Goal: Task Accomplishment & Management: Complete application form

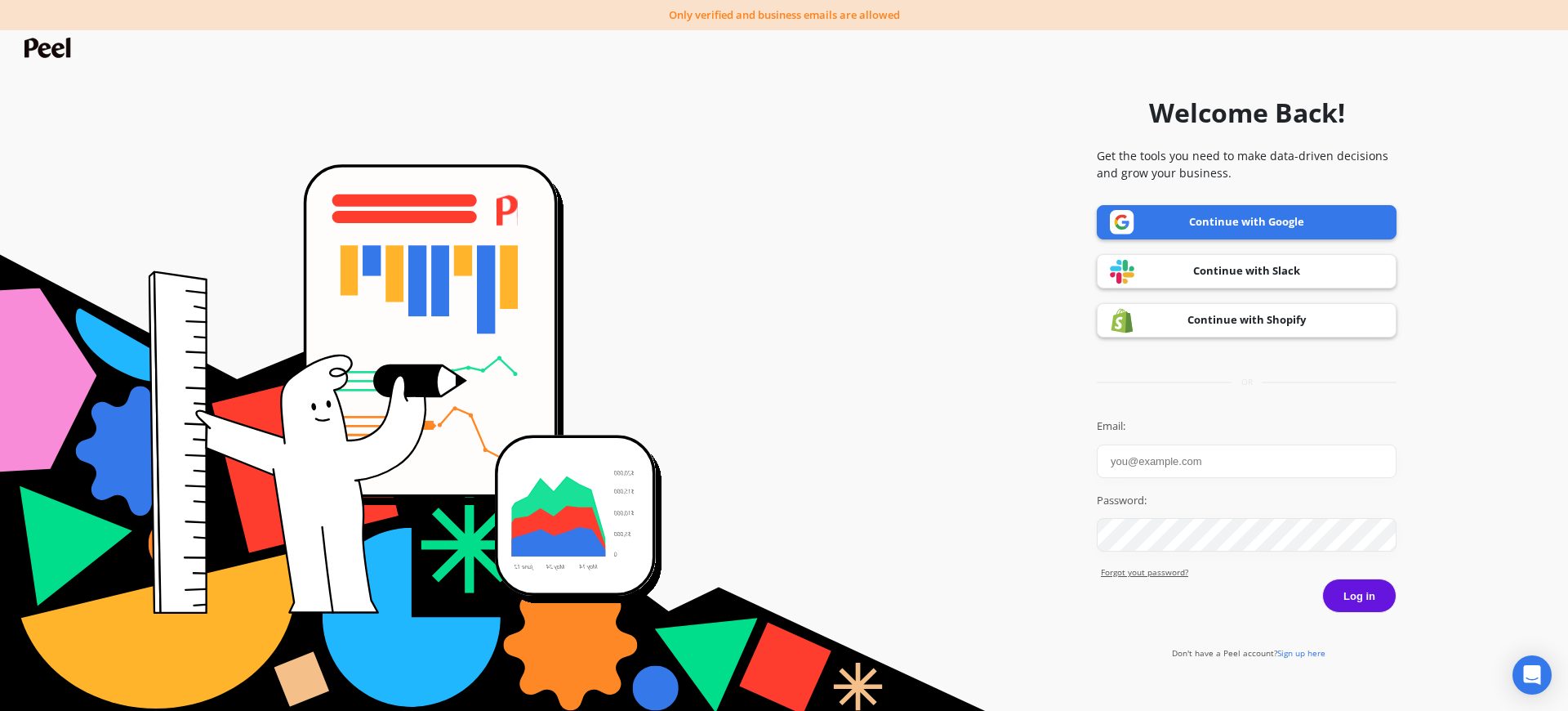
click at [1175, 454] on input "Email:" at bounding box center [1246, 461] width 300 height 34
type input "kimjae"
drag, startPoint x: 1187, startPoint y: 184, endPoint x: 1193, endPoint y: 203, distance: 19.9
click at [1187, 185] on div "Welcome Back! Get the tools you need to make data-driven decisions and grow you…" at bounding box center [1246, 368] width 300 height 695
click at [1195, 212] on link "Continue with Google" at bounding box center [1246, 222] width 300 height 34
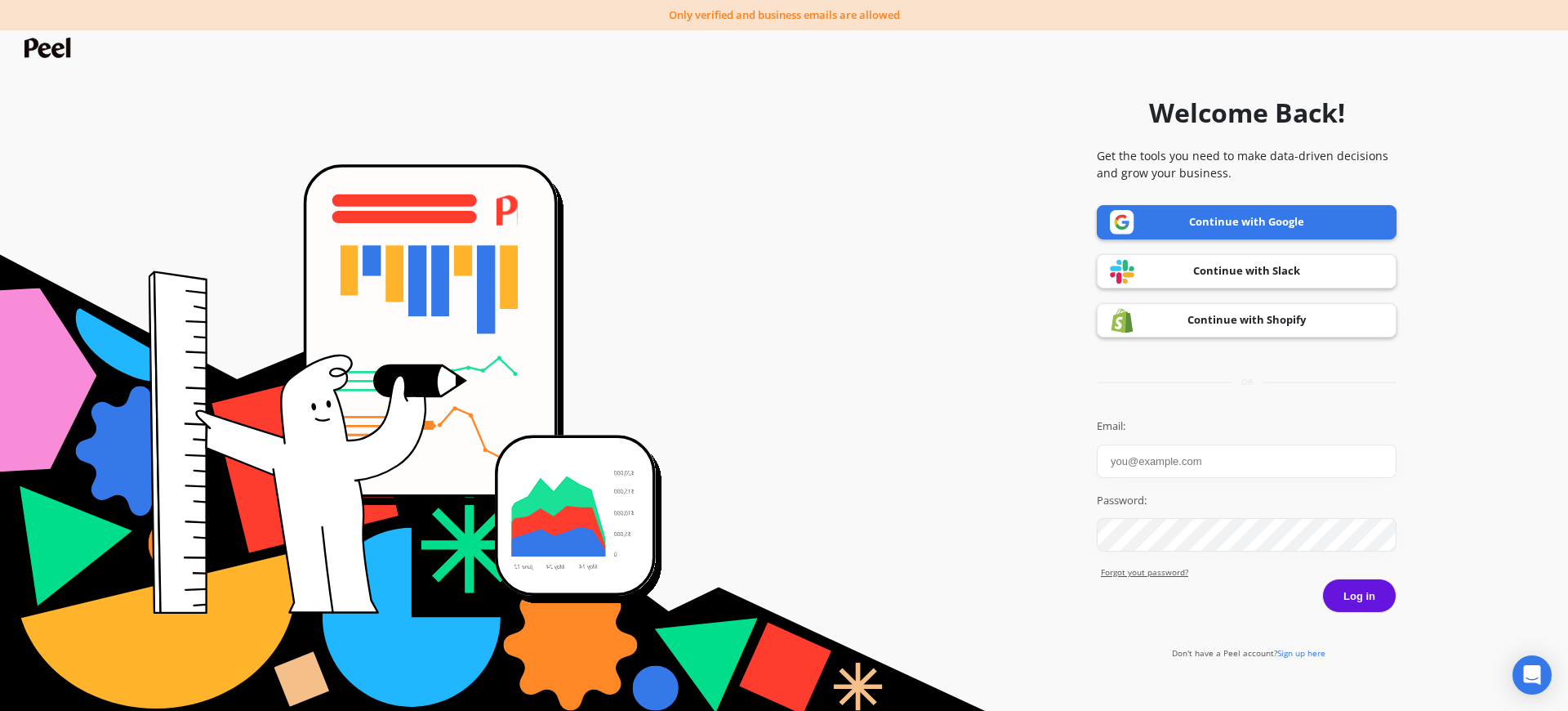
click at [1205, 214] on link "Continue with Google" at bounding box center [1246, 222] width 300 height 34
click at [1157, 479] on div "Email: Password: Forgot yout password?" at bounding box center [1246, 498] width 300 height 161
click at [1161, 471] on input "Email:" at bounding box center [1246, 461] width 300 height 34
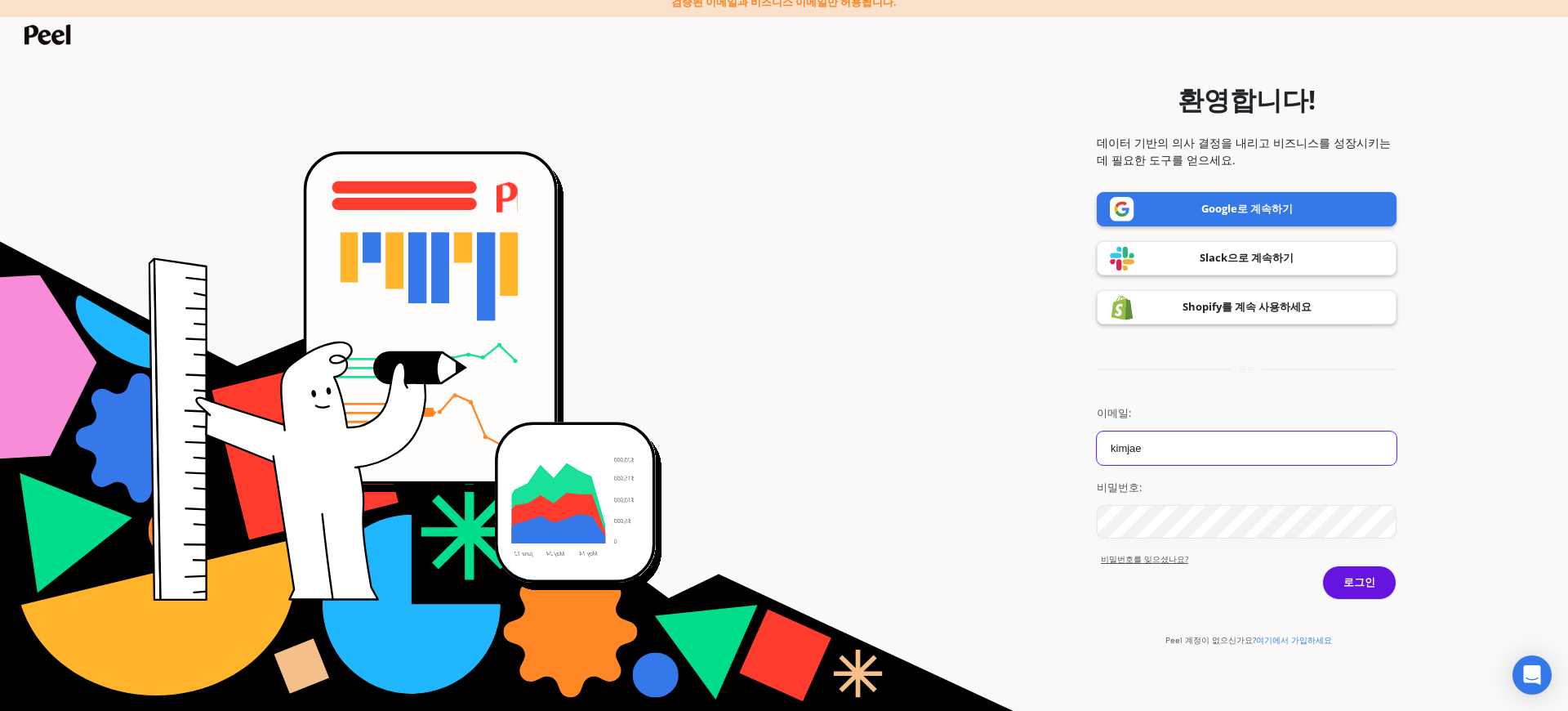
type input "kimjae"
click at [1288, 633] on div "Peel 계정이 없으신가요? 여기에서 가입하세요" at bounding box center [1246, 638] width 170 height 19
click at [1289, 638] on font "여기에서 가입하세요" at bounding box center [1294, 640] width 76 height 12
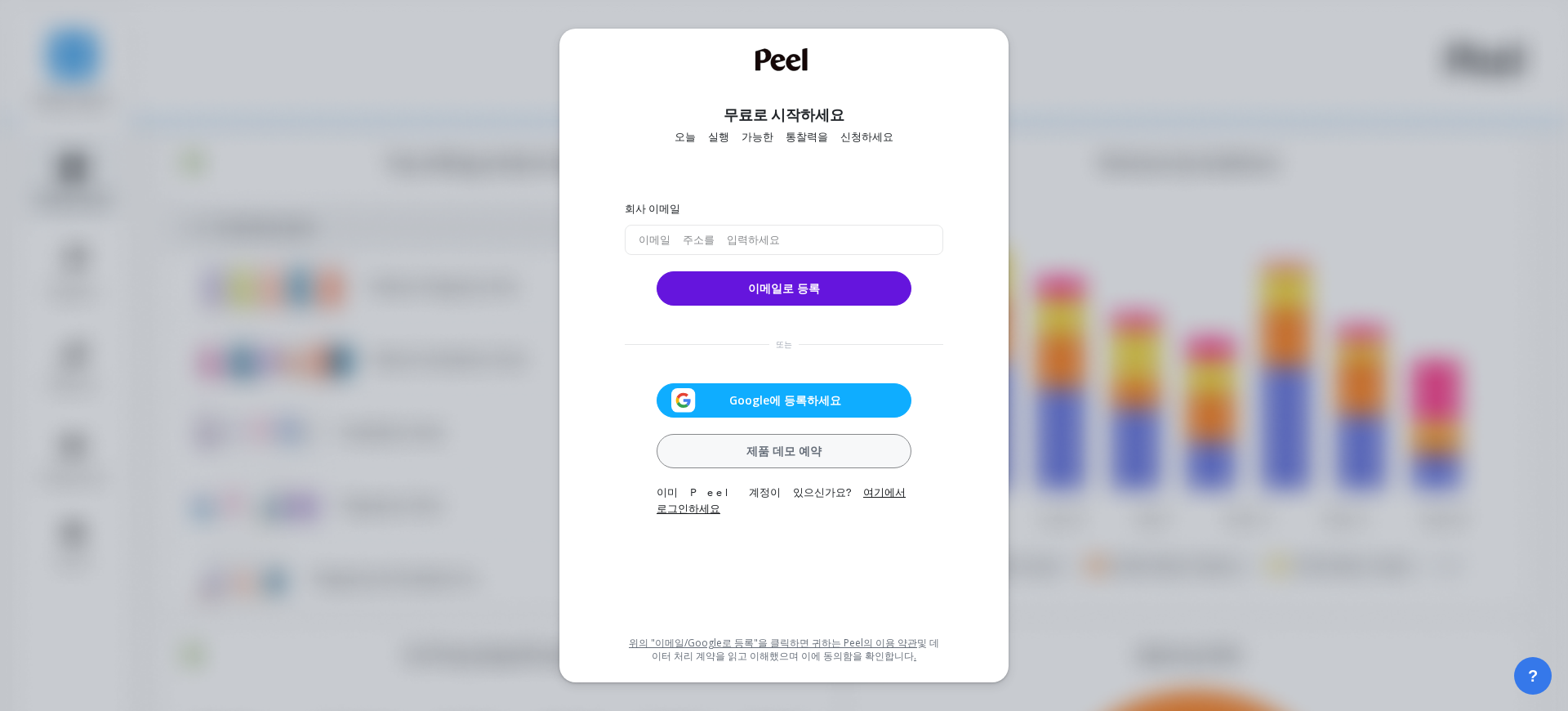
click at [773, 399] on font "Google에 등록하세요" at bounding box center [785, 400] width 112 height 15
click at [826, 398] on font "Google에 등록하세요" at bounding box center [785, 400] width 112 height 15
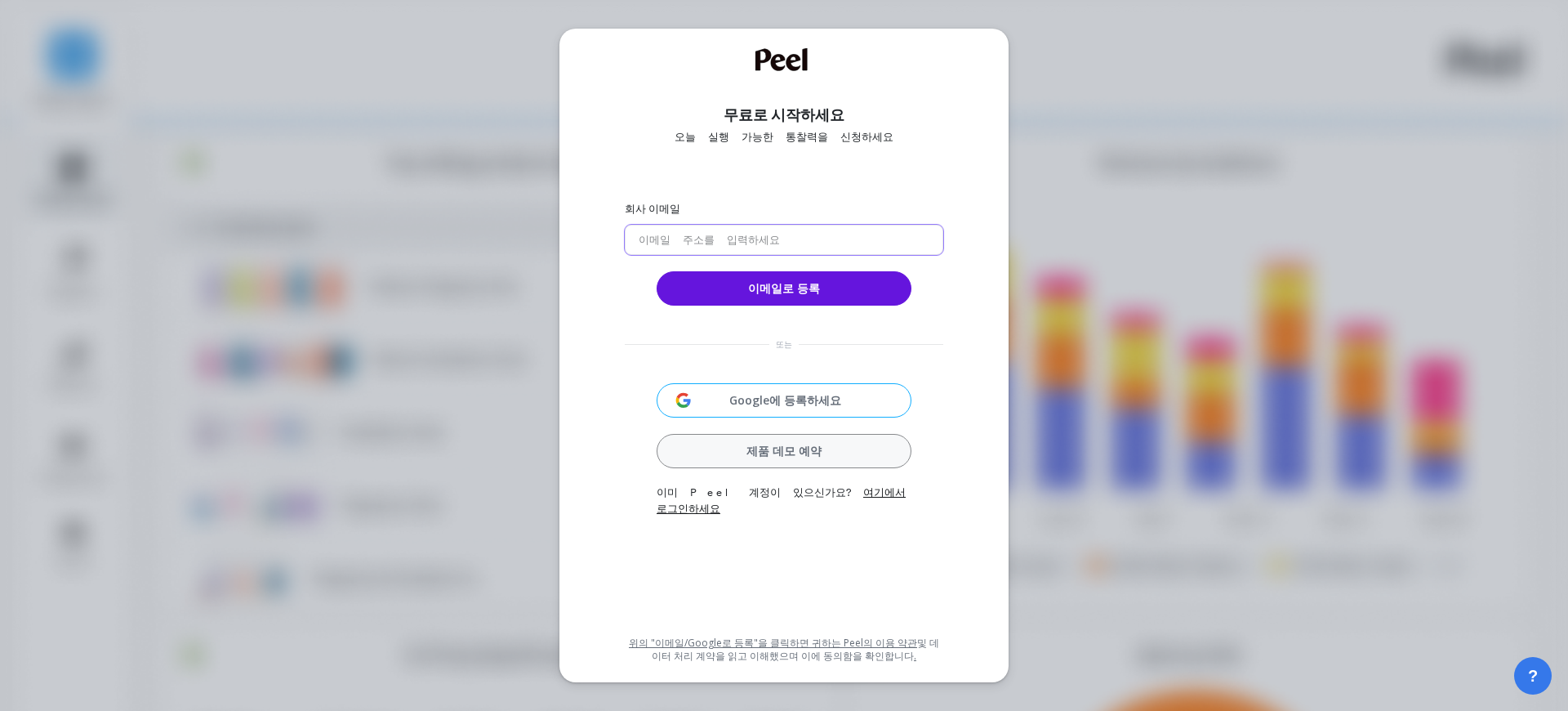
click at [768, 239] on input "email" at bounding box center [784, 240] width 318 height 30
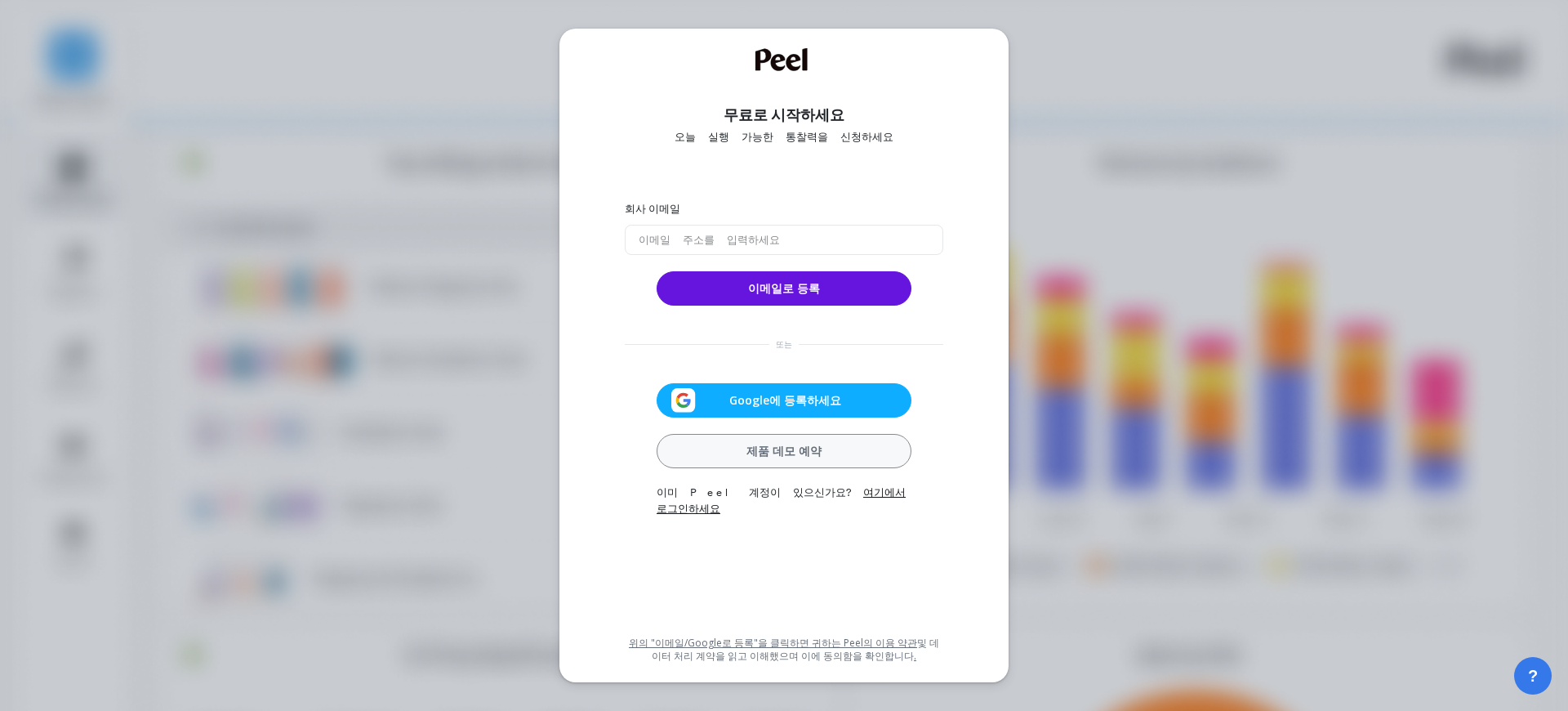
click at [753, 405] on div "Google에 등록하세요" at bounding box center [784, 400] width 245 height 24
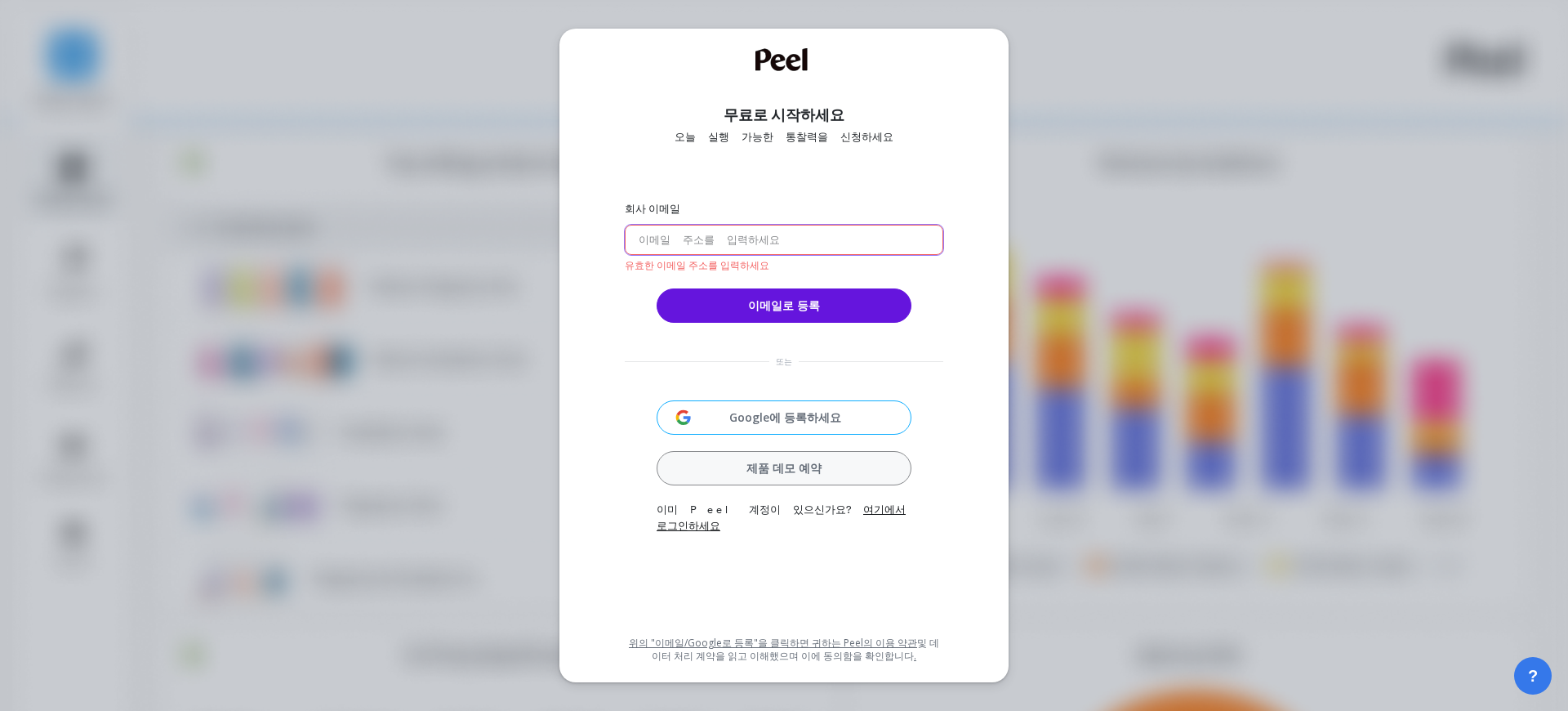
click at [710, 249] on input "email" at bounding box center [784, 240] width 318 height 30
type input "k"
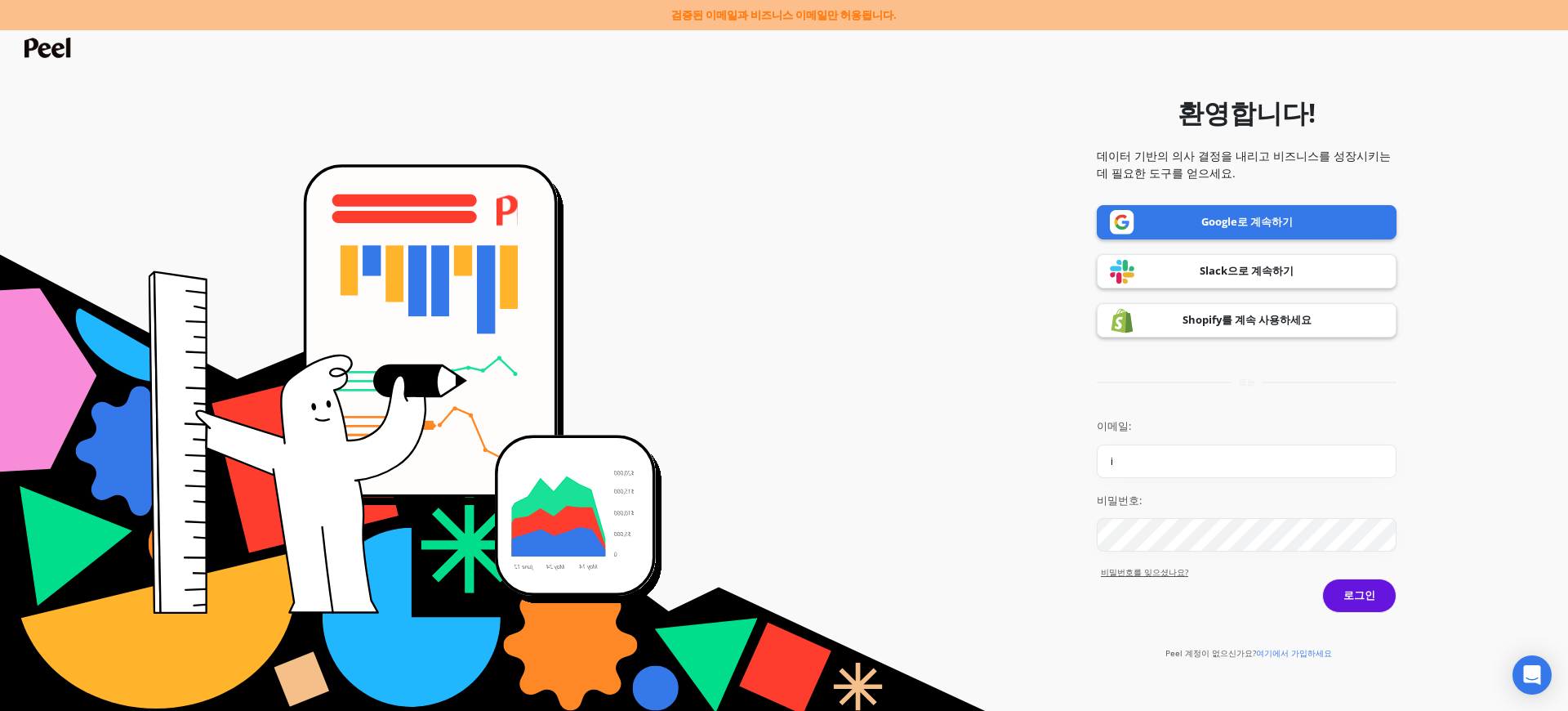
click at [1182, 464] on input "i" at bounding box center [1246, 461] width 300 height 34
click at [1235, 213] on link "Google로 계속하기" at bounding box center [1246, 222] width 300 height 34
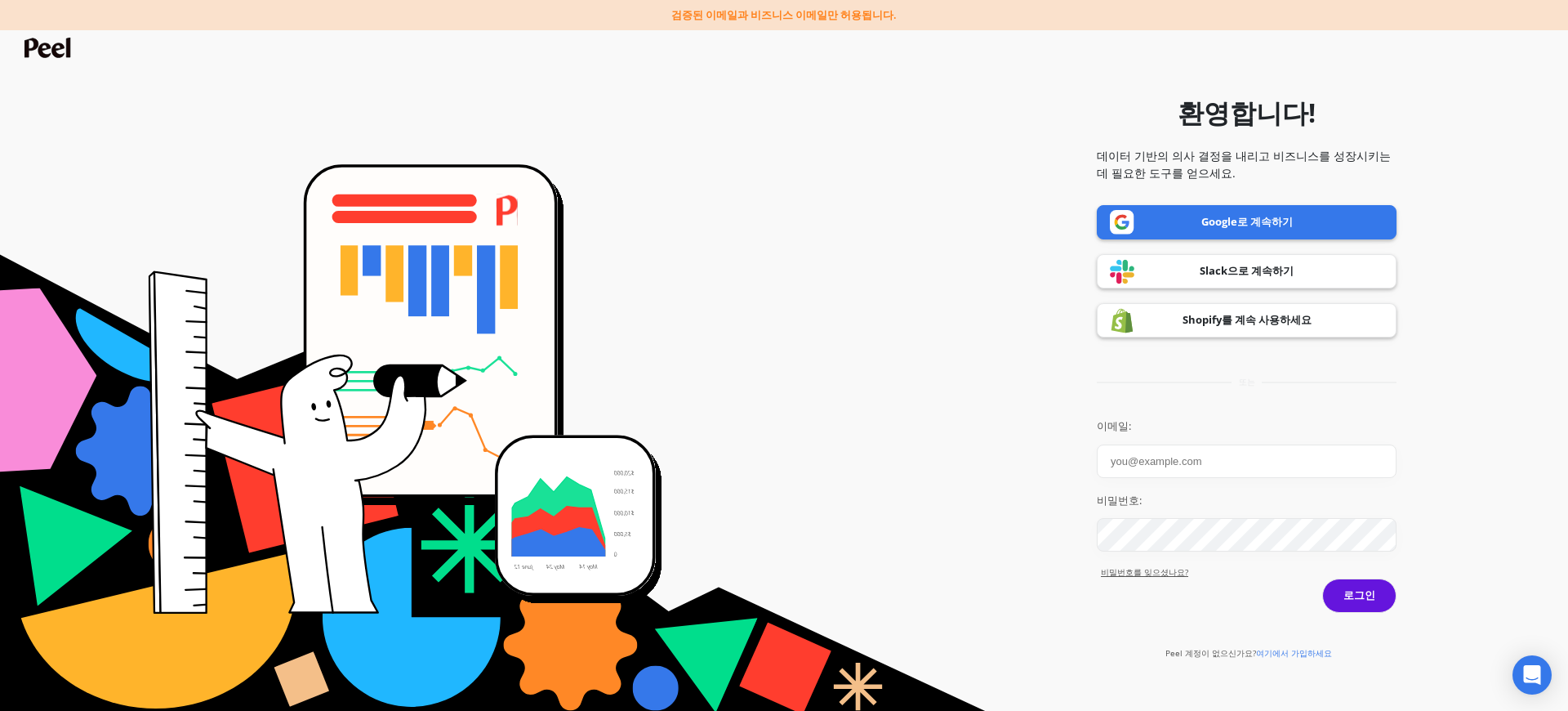
click at [1202, 454] on input "이메일:" at bounding box center [1246, 461] width 300 height 34
type input "kimjaehoon.pg@gmail.com"
click at [1287, 649] on font "여기에서 가입하세요" at bounding box center [1294, 653] width 76 height 12
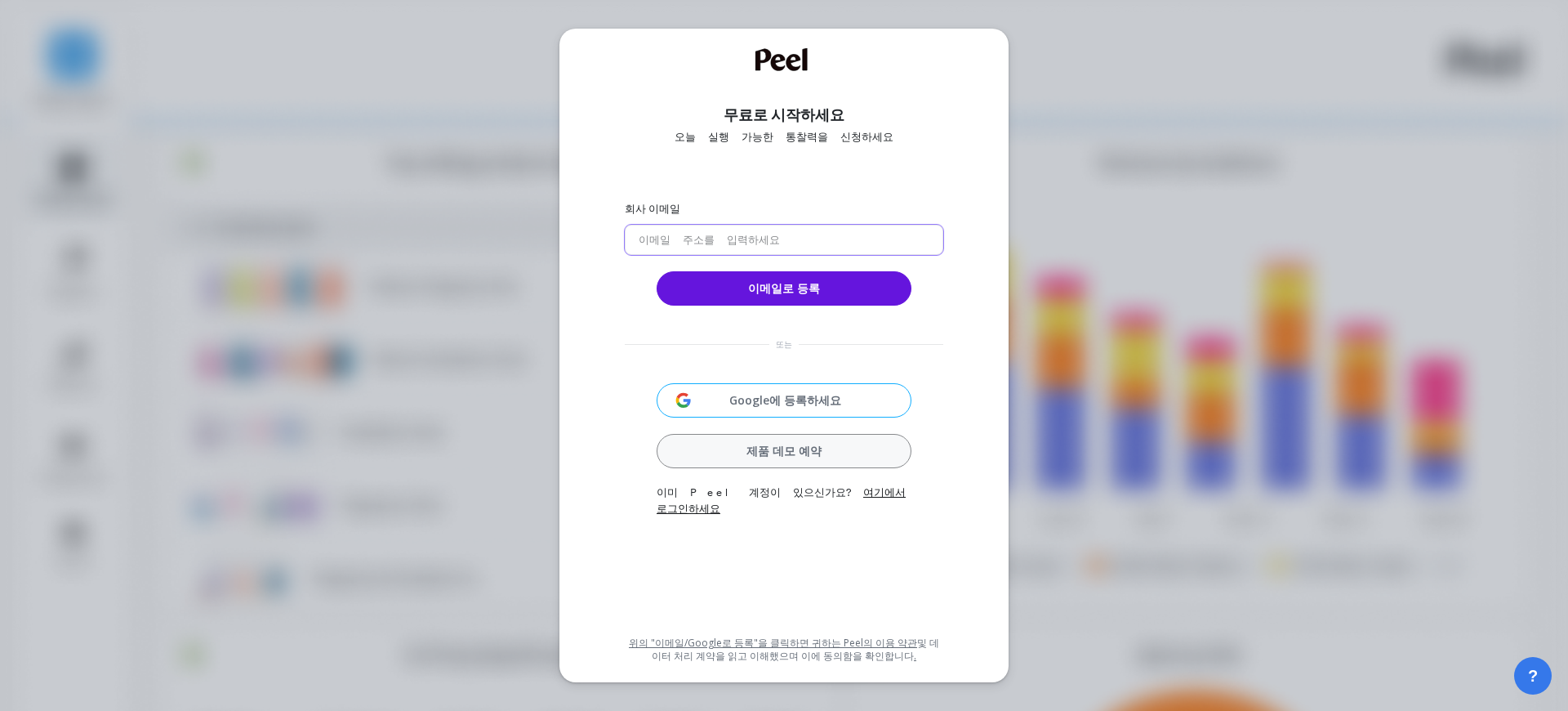
click at [755, 234] on input "email" at bounding box center [784, 240] width 318 height 30
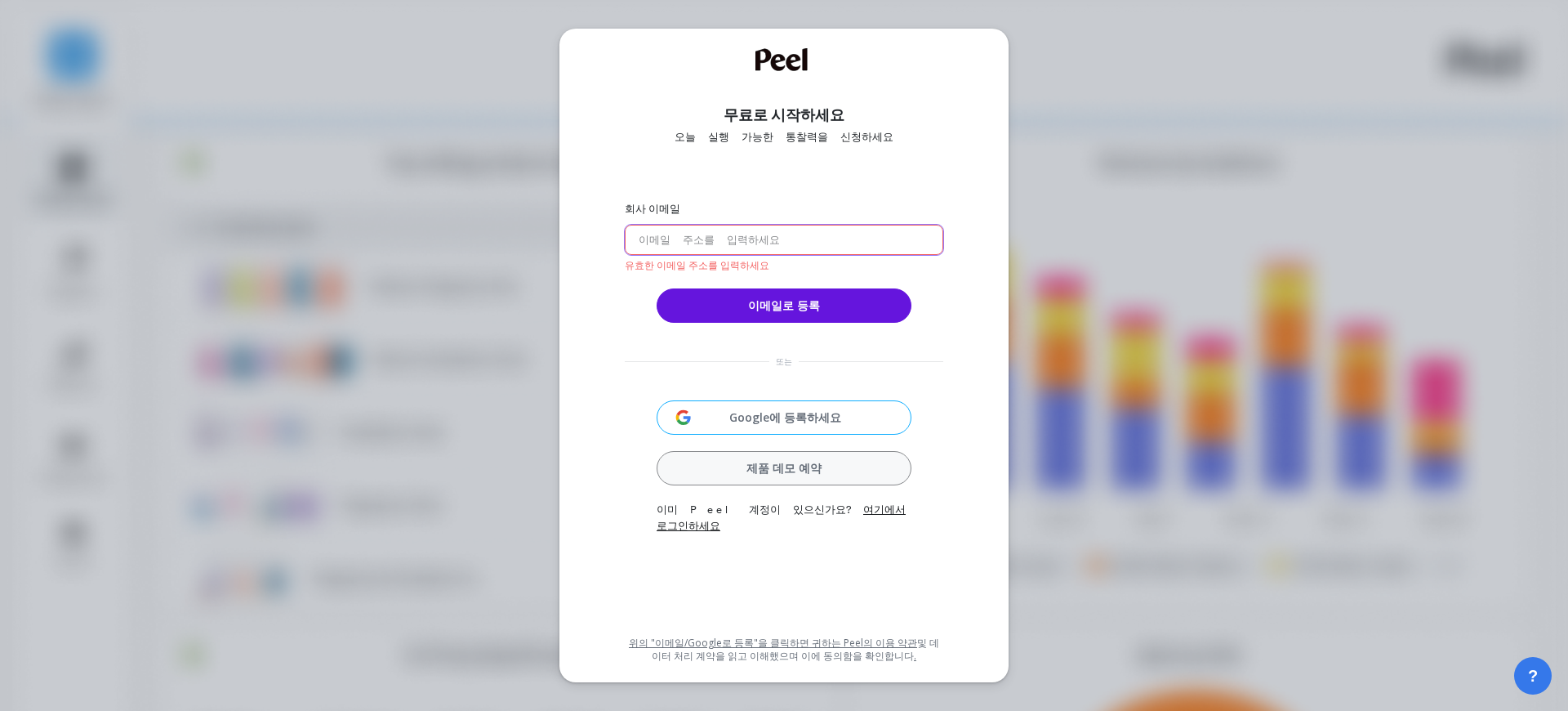
click at [708, 240] on input "email" at bounding box center [784, 240] width 318 height 30
paste input "kimjaehoon.pg@aripple.co.kr"
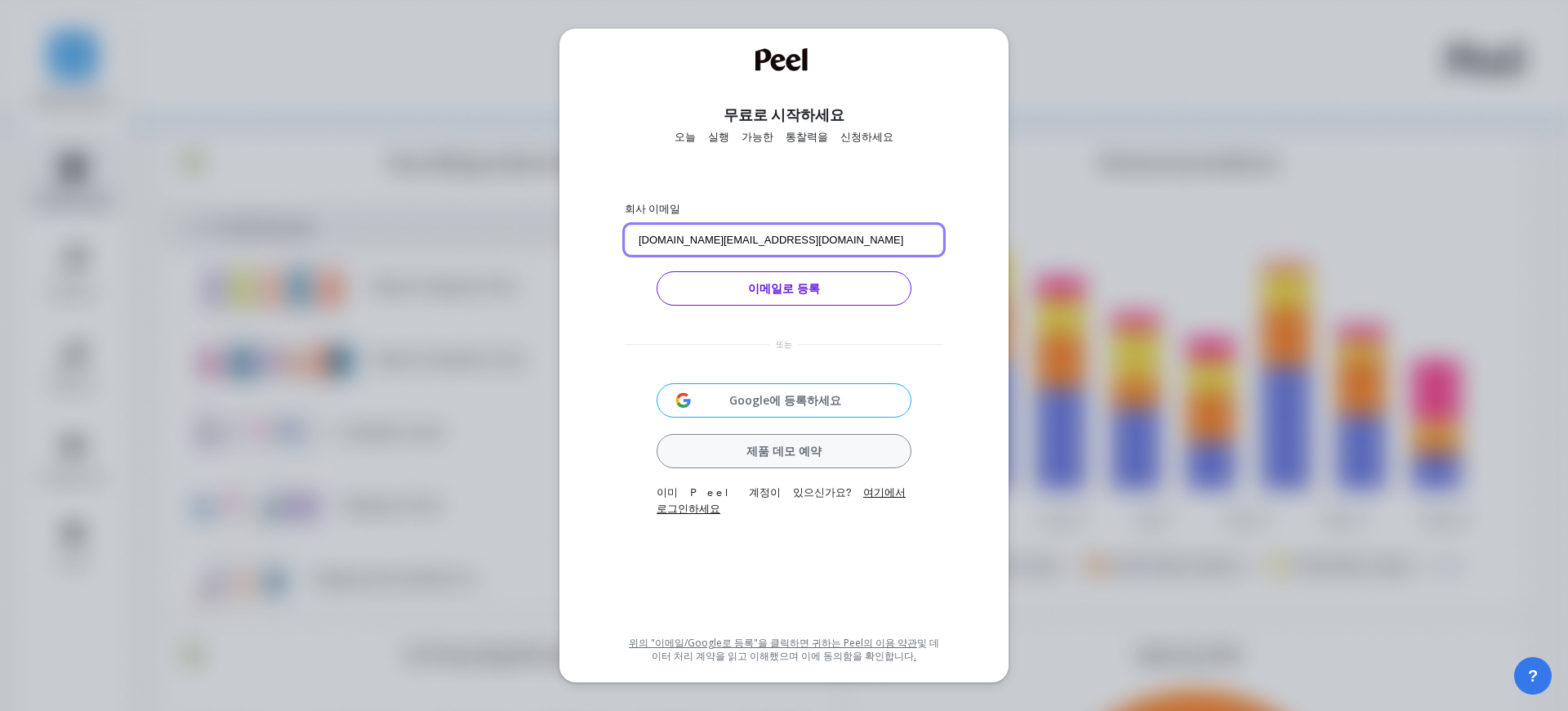
type input "kimjaehoon.pg@aripple.co.kr"
click at [774, 292] on font "이메일로 등록" at bounding box center [784, 288] width 72 height 15
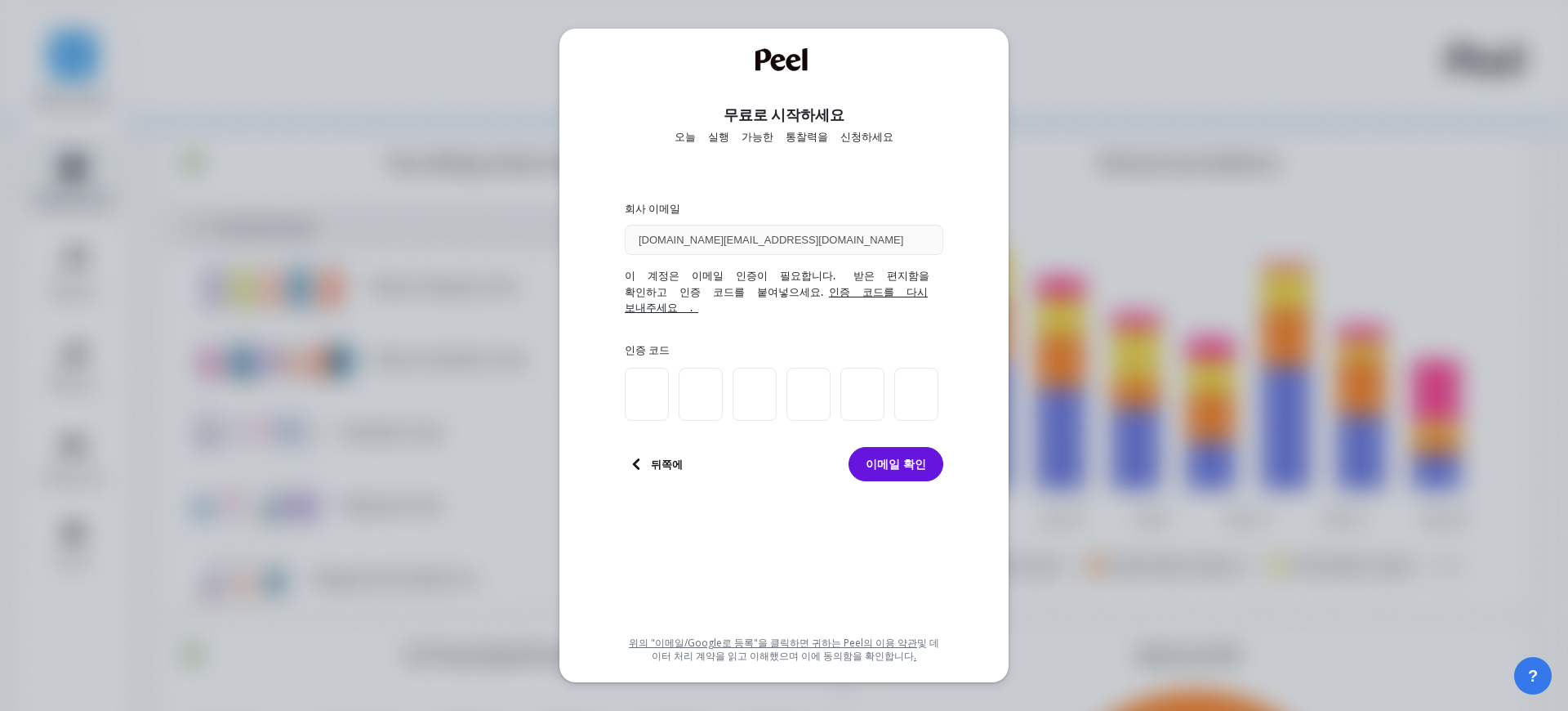
click at [645, 391] on input at bounding box center [647, 394] width 45 height 53
paste input "9"
type input "8"
type input "9"
type input "6"
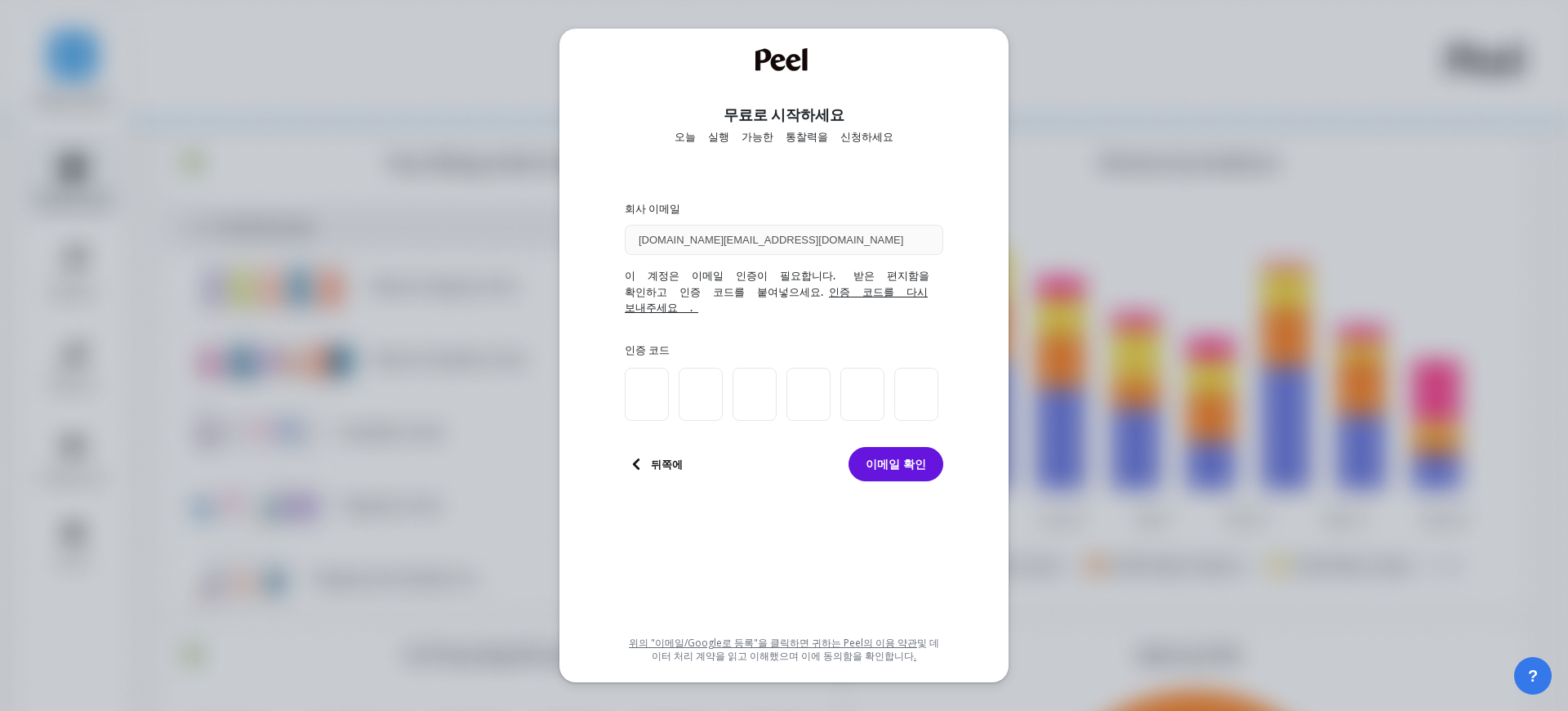
type input "4"
type input "6"
type input "9"
click at [873, 456] on font "이메일 확인" at bounding box center [896, 464] width 60 height 15
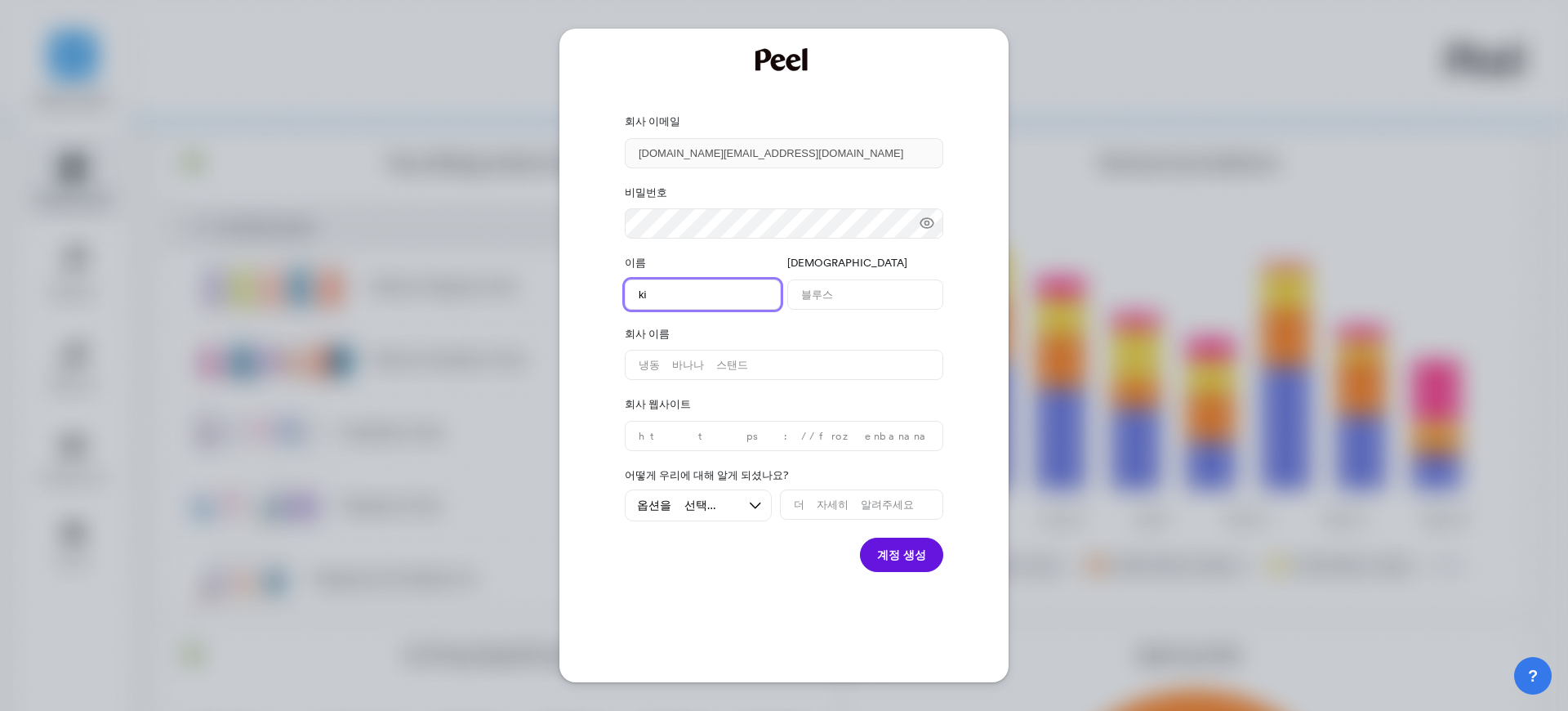
type name "k"
type name "jaehoon"
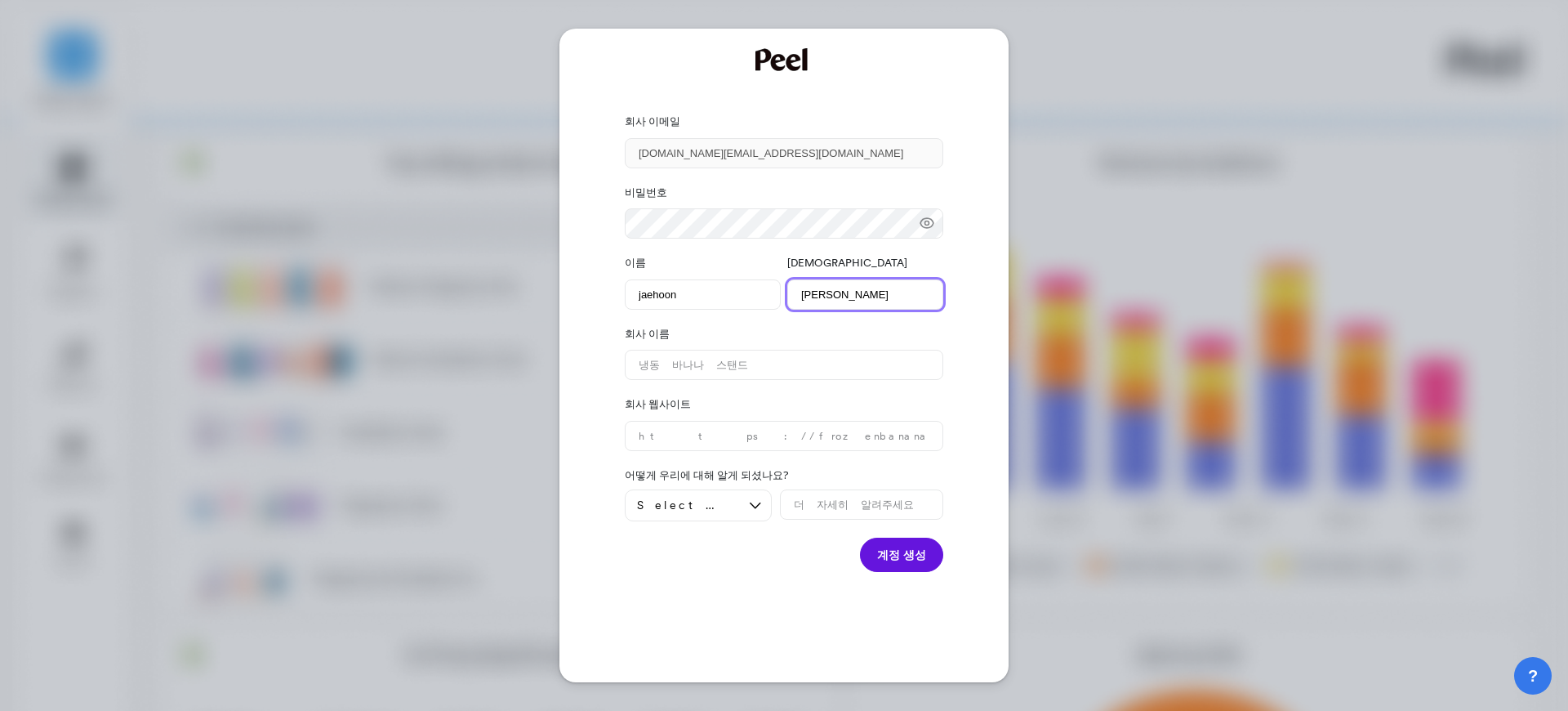
type name "kim"
click at [911, 561] on font "계정 생성" at bounding box center [902, 555] width 49 height 15
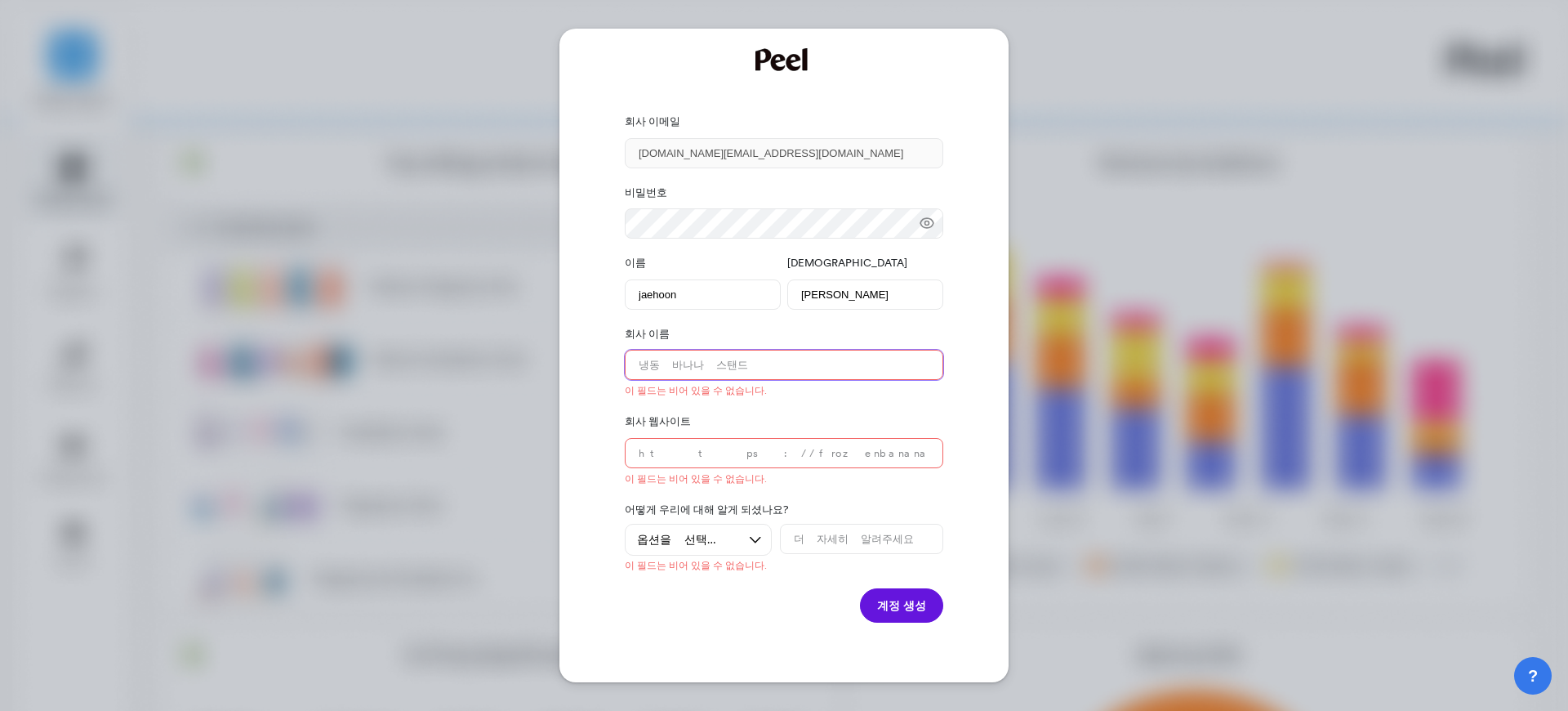
click at [700, 369] on name "text" at bounding box center [784, 365] width 318 height 30
type name "aripple"
click at [710, 453] on website "text" at bounding box center [784, 453] width 318 height 30
click at [693, 551] on div "옵션을 선택하세요" at bounding box center [698, 540] width 147 height 32
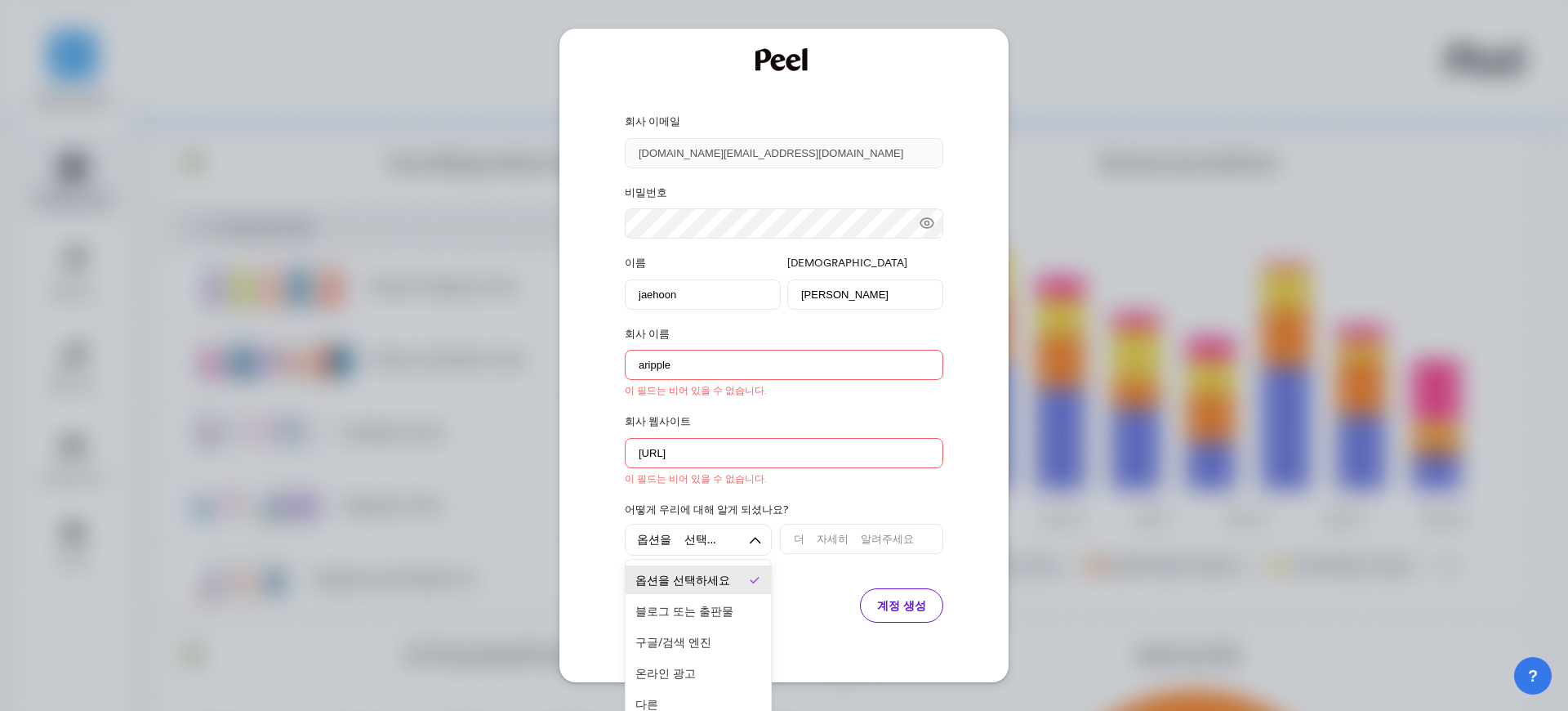
drag, startPoint x: 825, startPoint y: 604, endPoint x: 901, endPoint y: 605, distance: 76.0
click at [825, 604] on div "계정 생성" at bounding box center [784, 605] width 318 height 34
click at [901, 605] on font "계정 생성" at bounding box center [902, 605] width 49 height 15
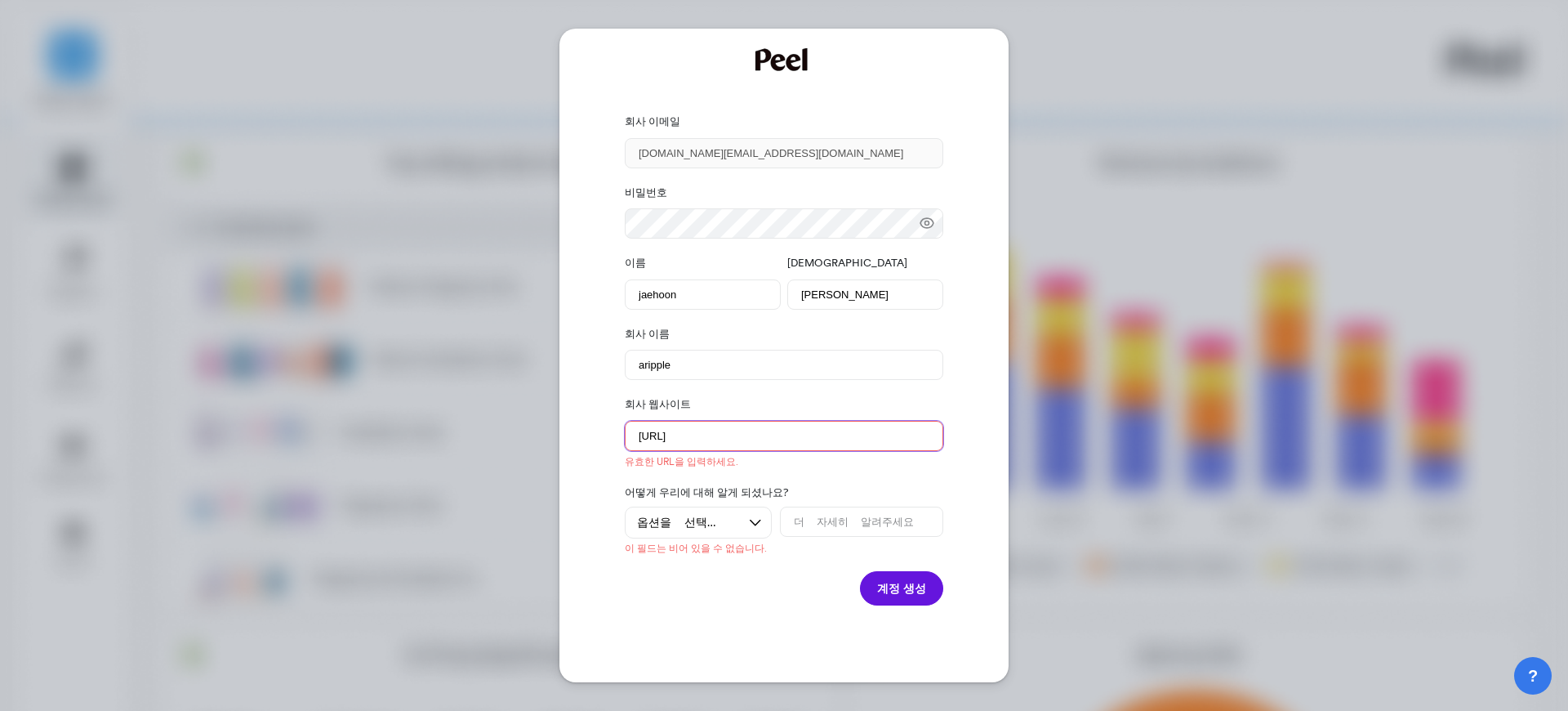
click at [744, 443] on website "https://aripple" at bounding box center [784, 436] width 318 height 30
type website "https://aripple.com"
click at [900, 581] on font "계정 생성" at bounding box center [902, 588] width 49 height 15
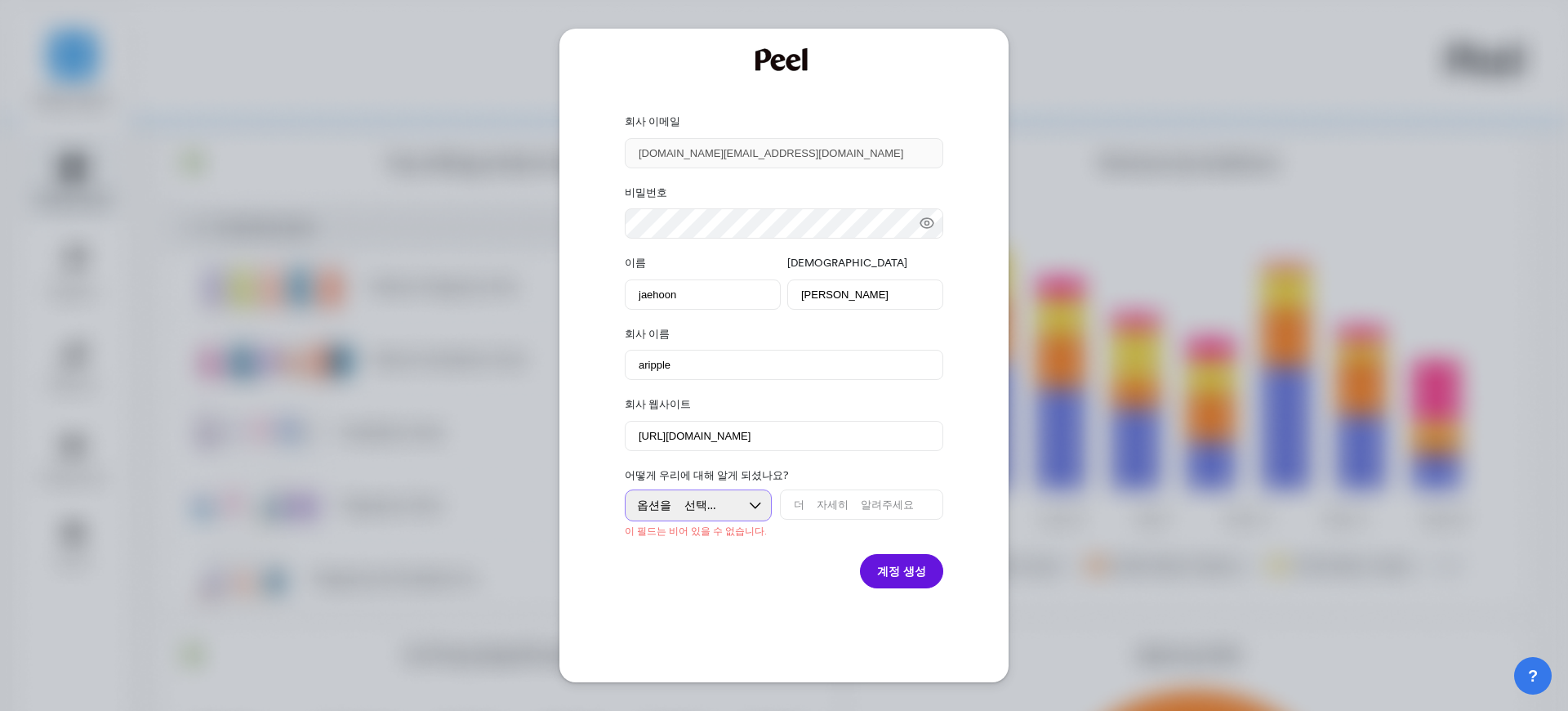
click at [716, 500] on font "옵션을 선택하세요" at bounding box center [690, 505] width 104 height 13
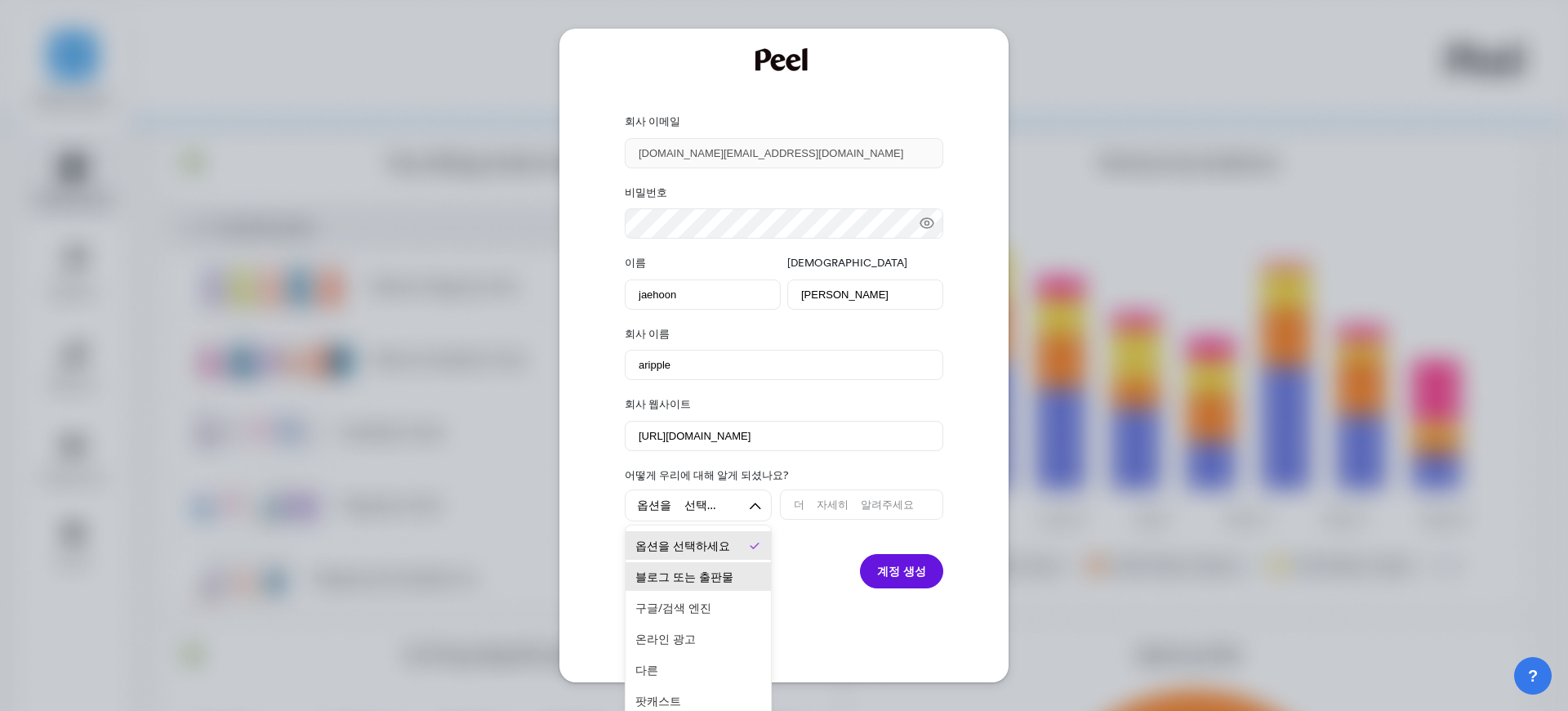
click at [690, 580] on font "블로그 또는 출판물" at bounding box center [684, 577] width 98 height 15
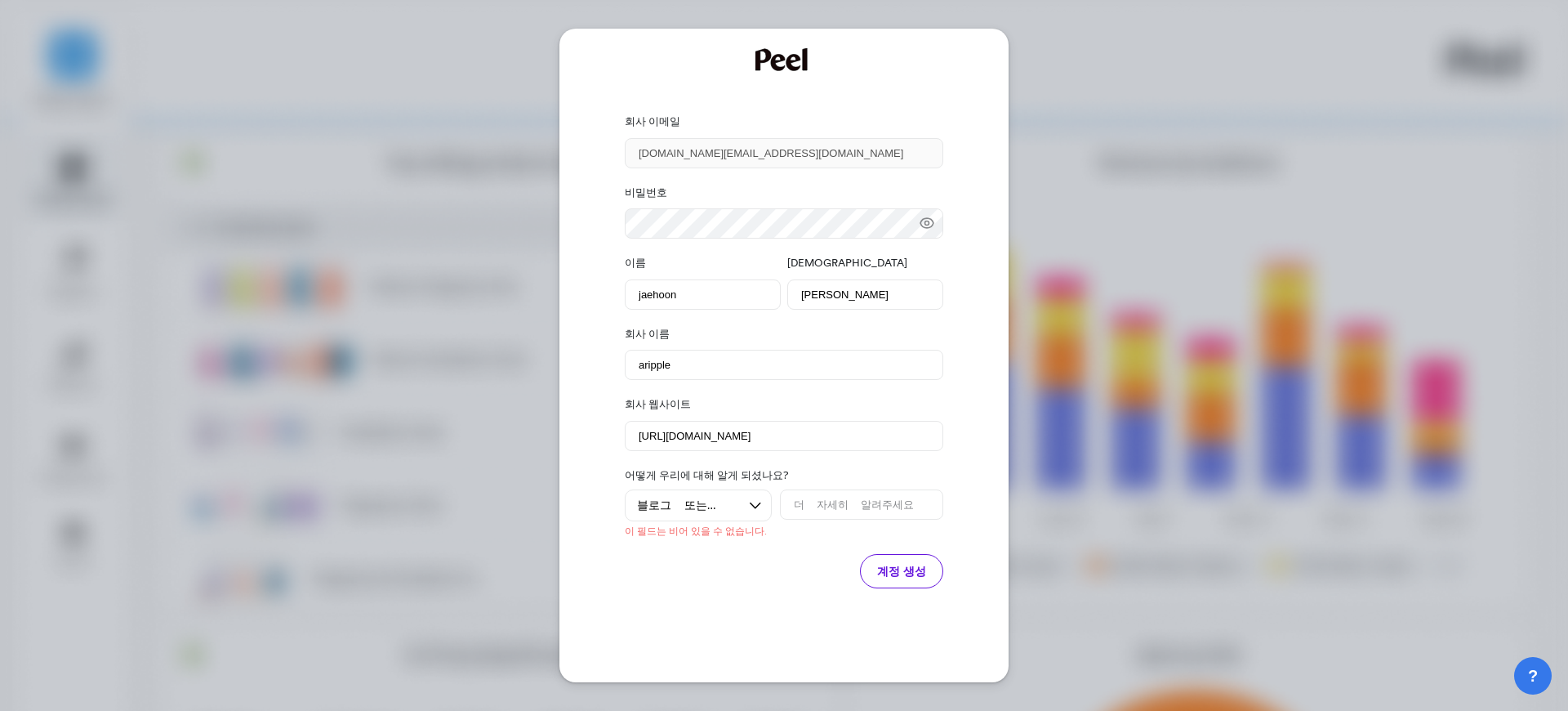
click at [886, 587] on button "계정 생성" at bounding box center [901, 571] width 83 height 34
click at [899, 557] on font "계정 생성" at bounding box center [902, 555] width 49 height 15
click at [899, 545] on button "계정 생성" at bounding box center [901, 555] width 83 height 34
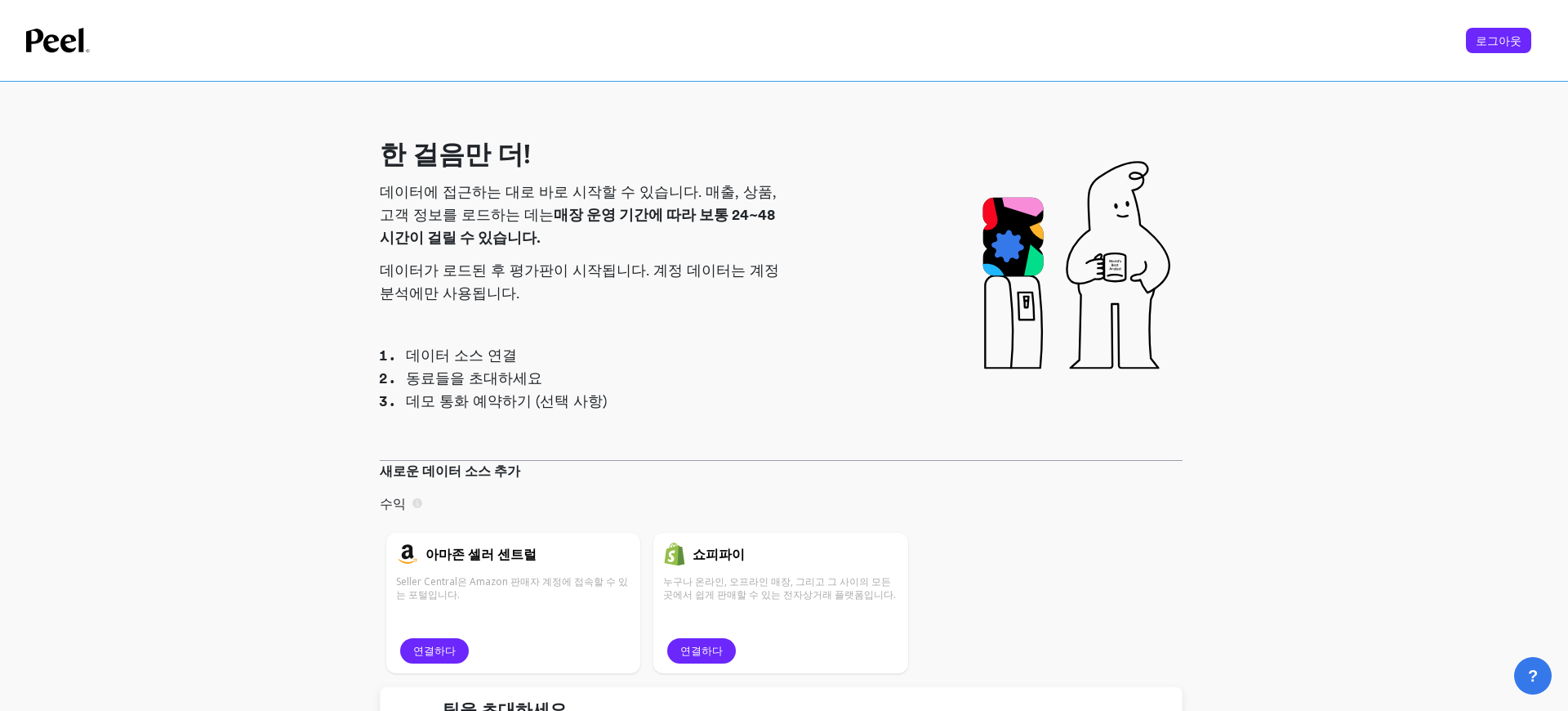
scroll to position [347, 0]
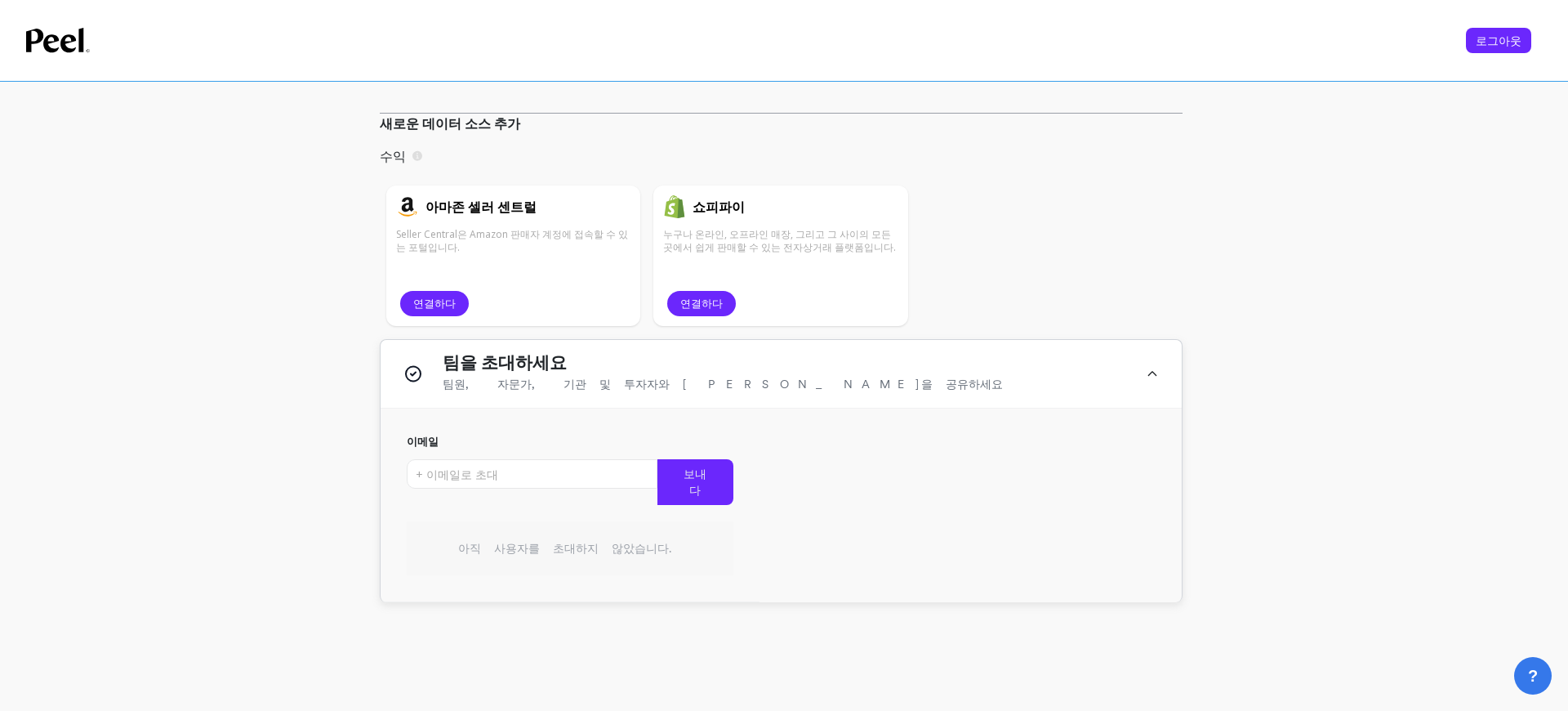
click at [1149, 377] on icon at bounding box center [1153, 374] width 13 height 42
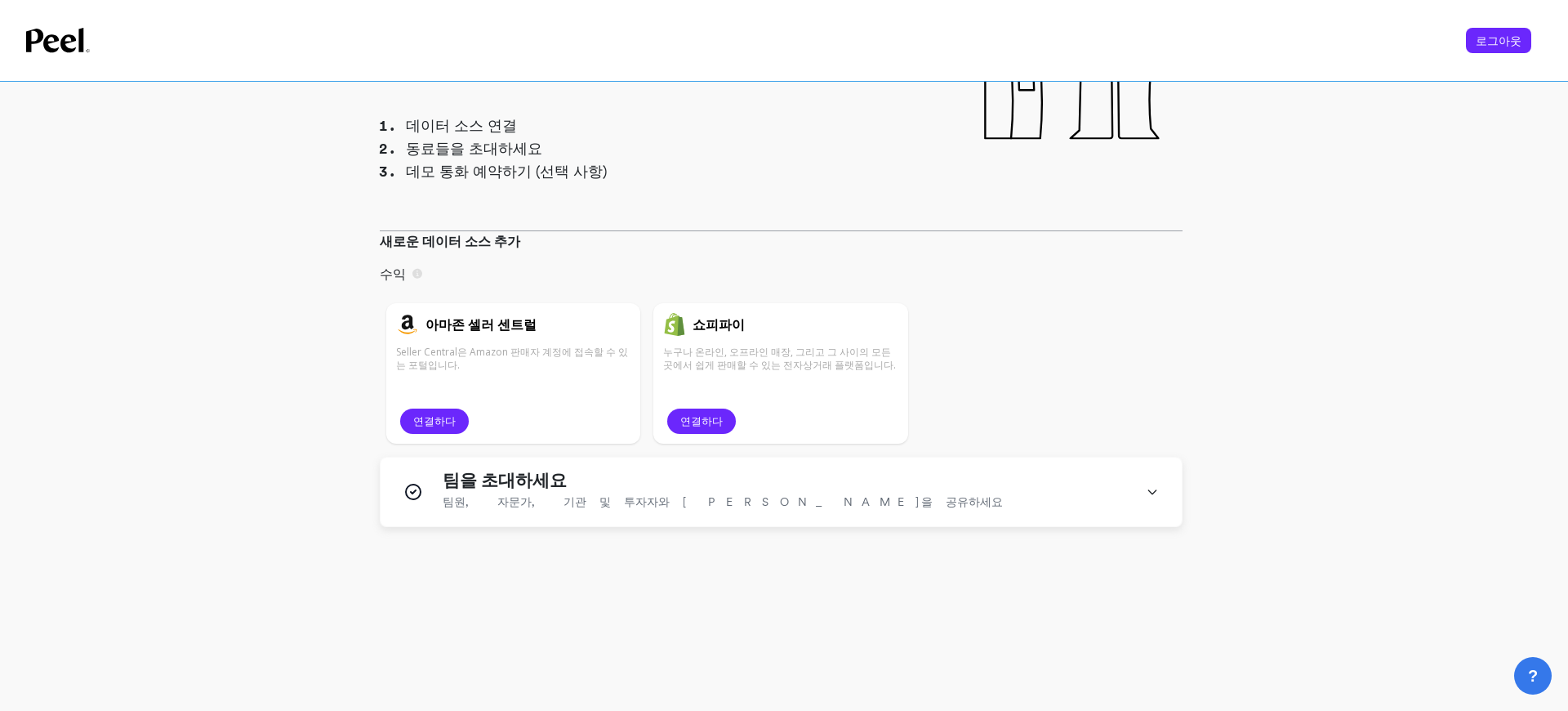
scroll to position [0, 0]
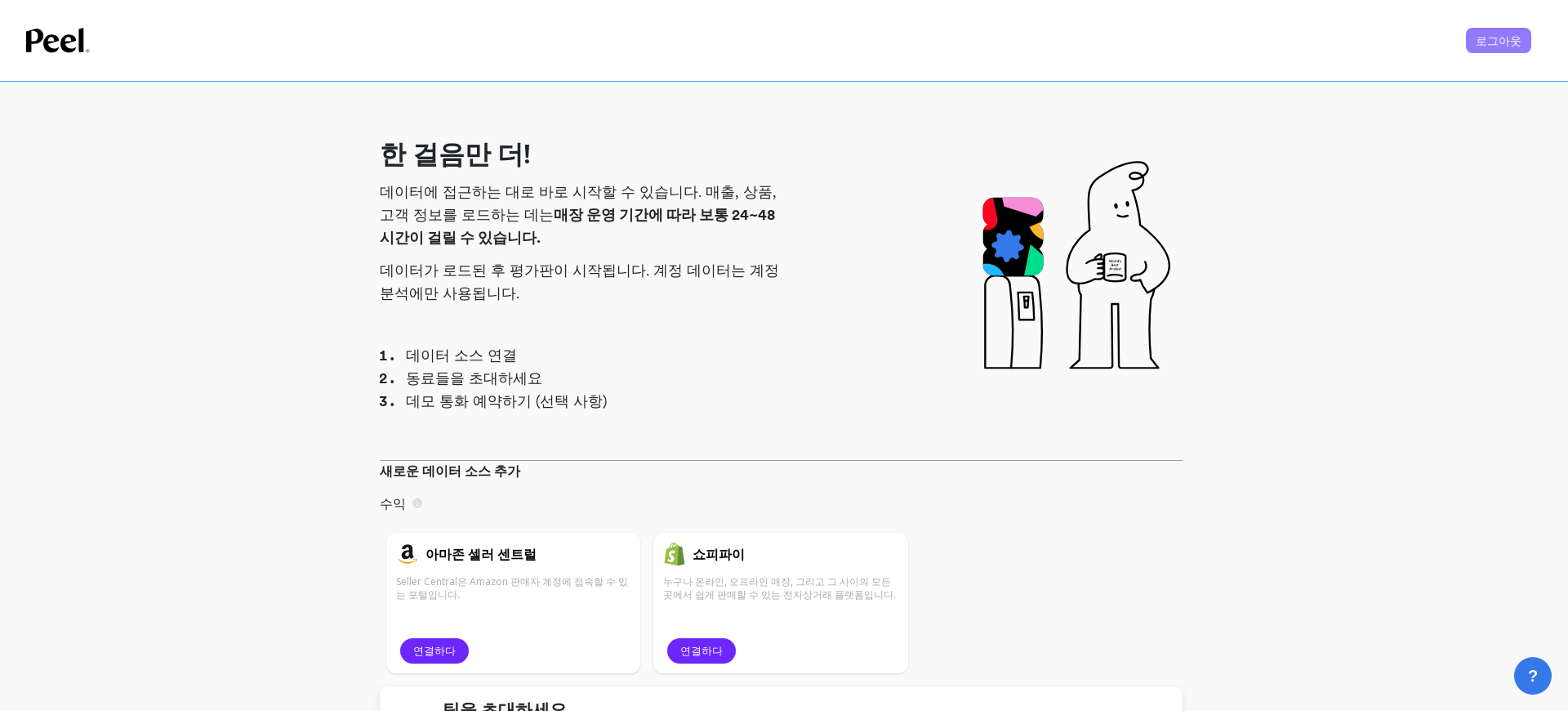
click at [1504, 45] on font "로그아웃" at bounding box center [1499, 40] width 45 height 15
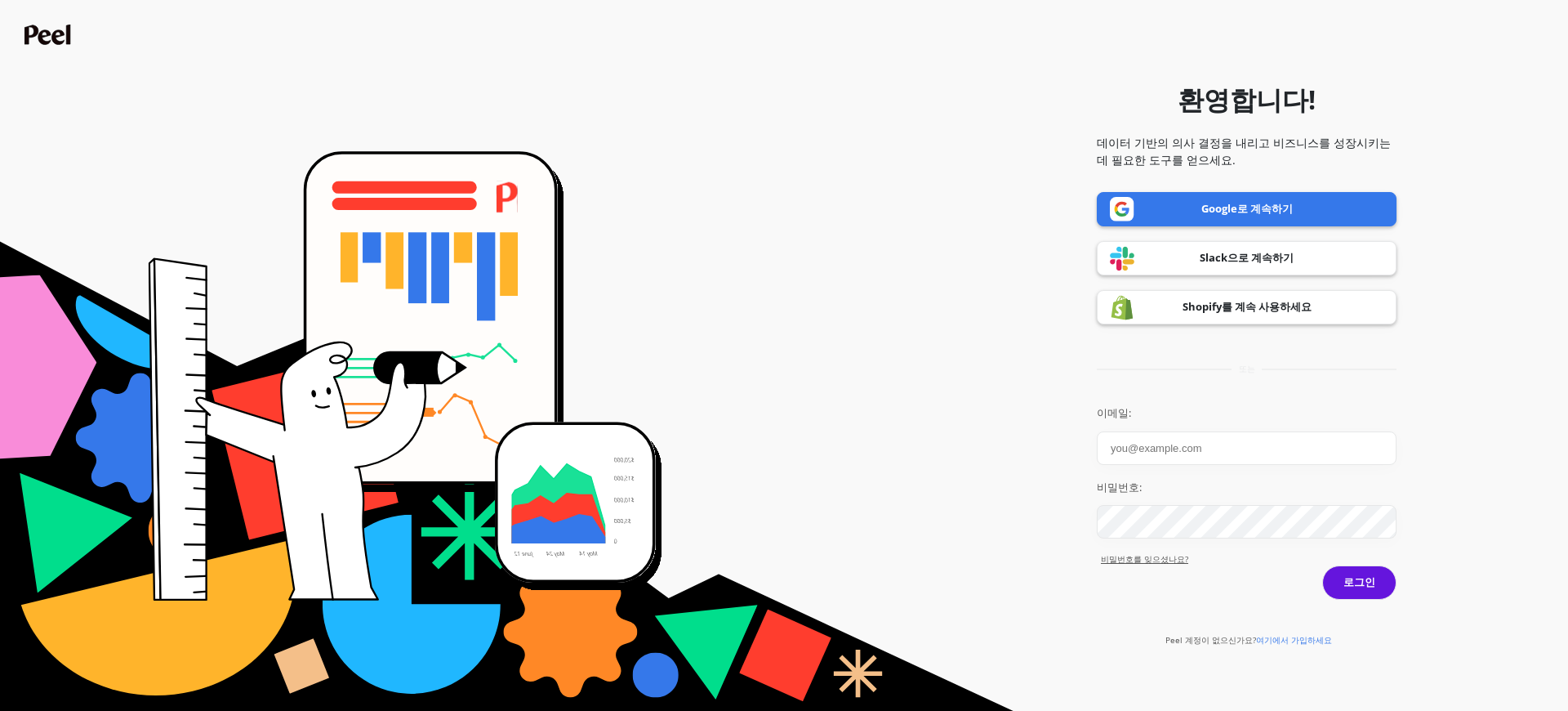
click at [1025, 512] on form "환영합니다! 데이터 기반의 의사 결정을 내리고 비즈니스를 성장시키는 데 필요한 도구를 얻으세요. Google로 계속하기 Slack으로 계속하기…" at bounding box center [784, 356] width 1552 height 695
click at [49, 45] on form "환영합니다! 데이터 기반의 의사 결정을 내리고 비즈니스를 성장시키는 데 필요한 도구를 얻으세요. Google로 계속하기 Slack으로 계속하기…" at bounding box center [784, 356] width 1552 height 695
click at [51, 40] on img at bounding box center [50, 34] width 50 height 20
